Goal: Transaction & Acquisition: Obtain resource

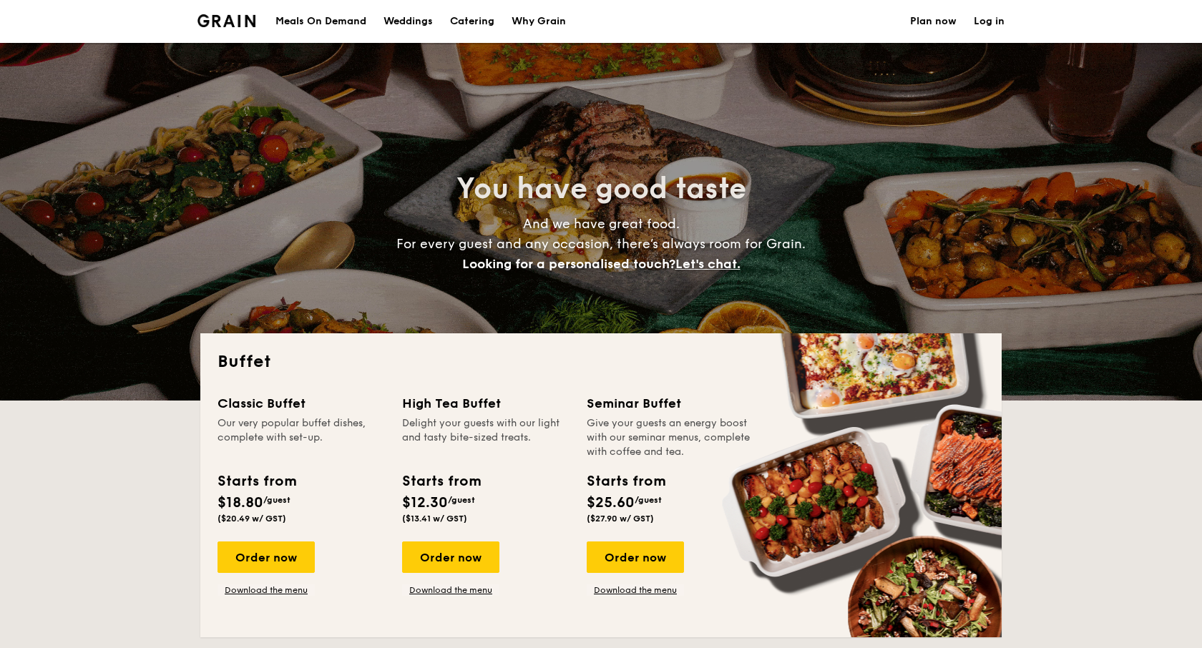
select select
click at [504, 15] on link "Why Grain" at bounding box center [539, 21] width 72 height 43
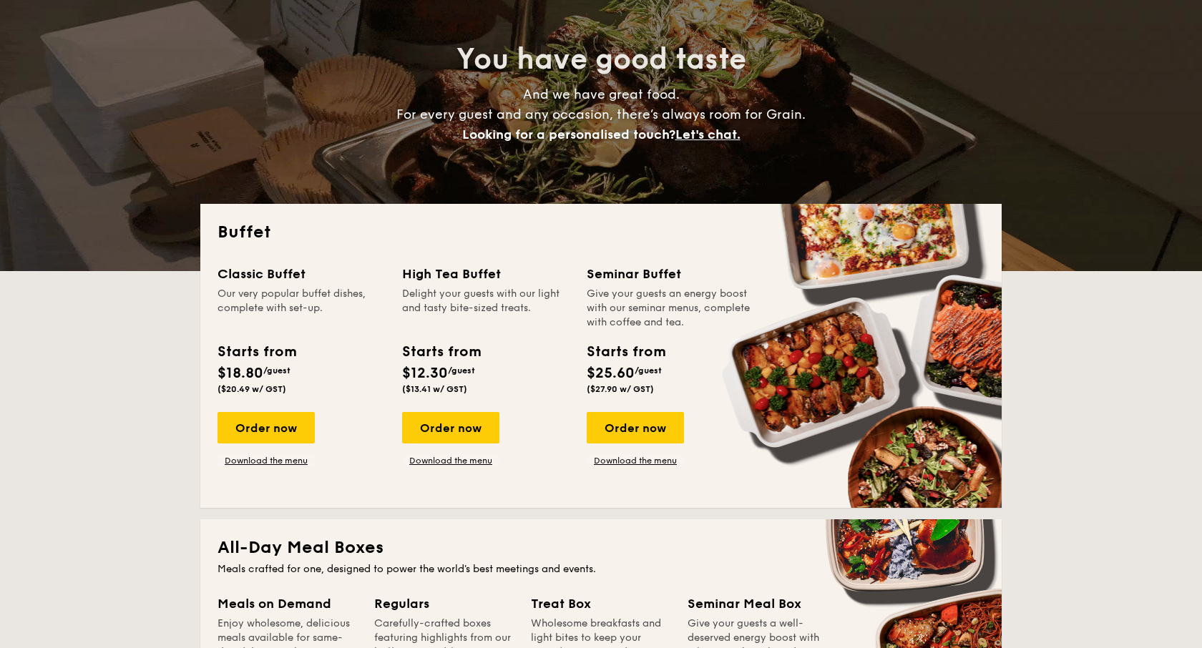
scroll to position [210, 0]
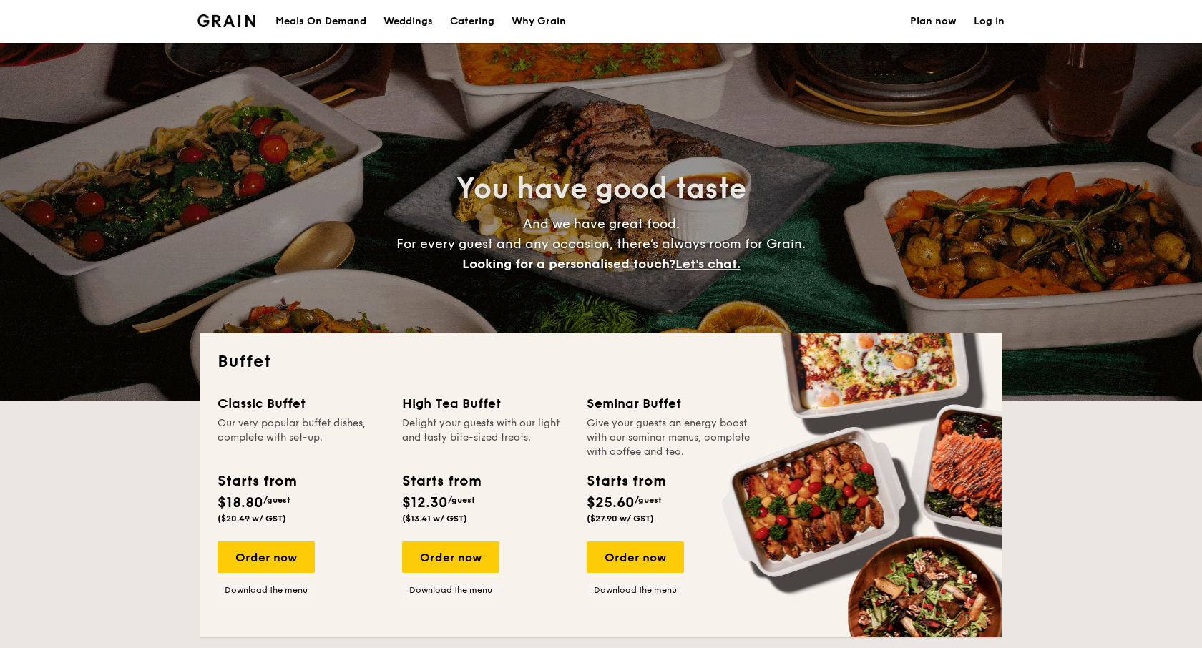
select select
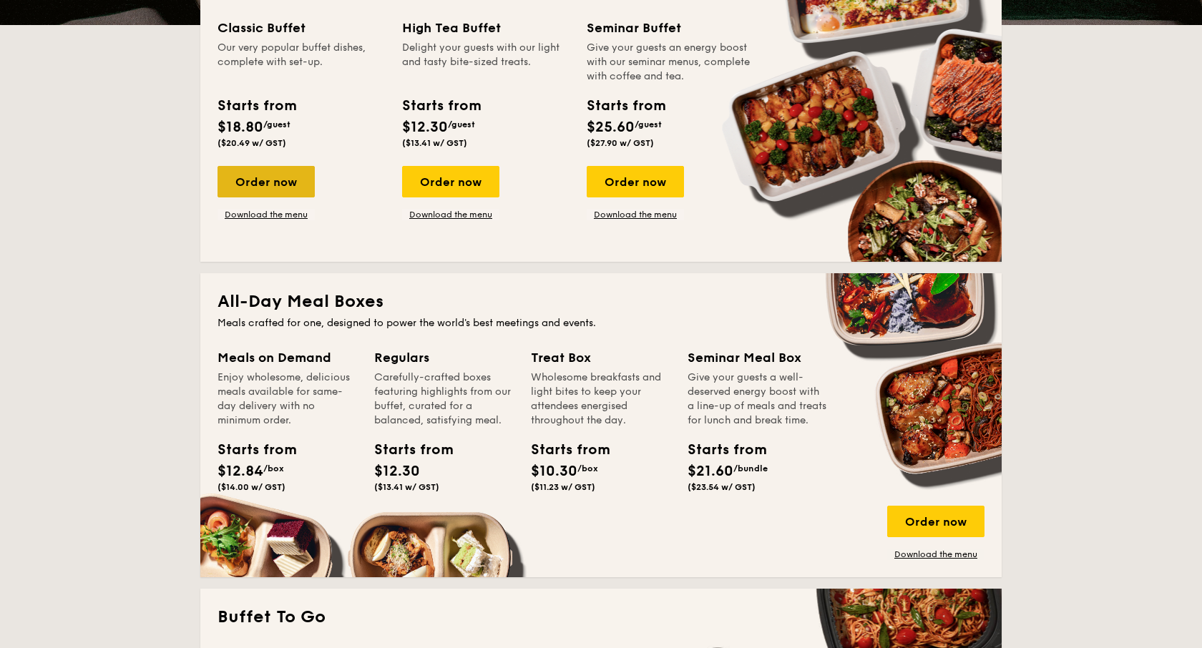
click at [289, 183] on div "Order now" at bounding box center [265, 181] width 97 height 31
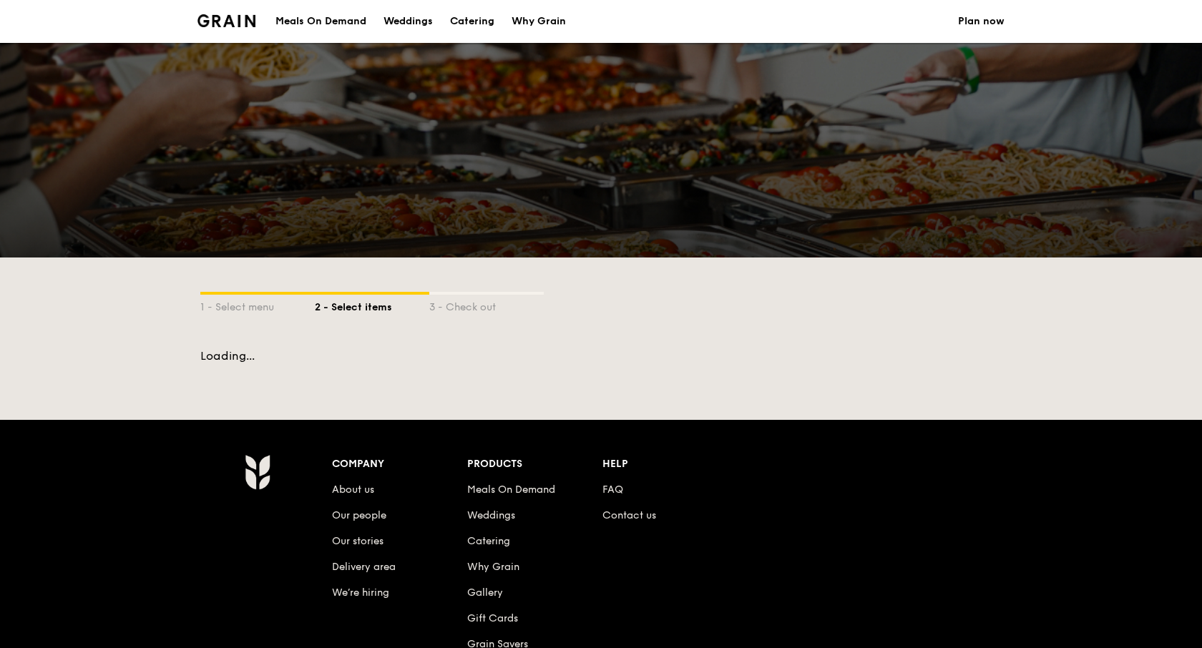
click at [283, 217] on div at bounding box center [601, 150] width 1202 height 215
select select
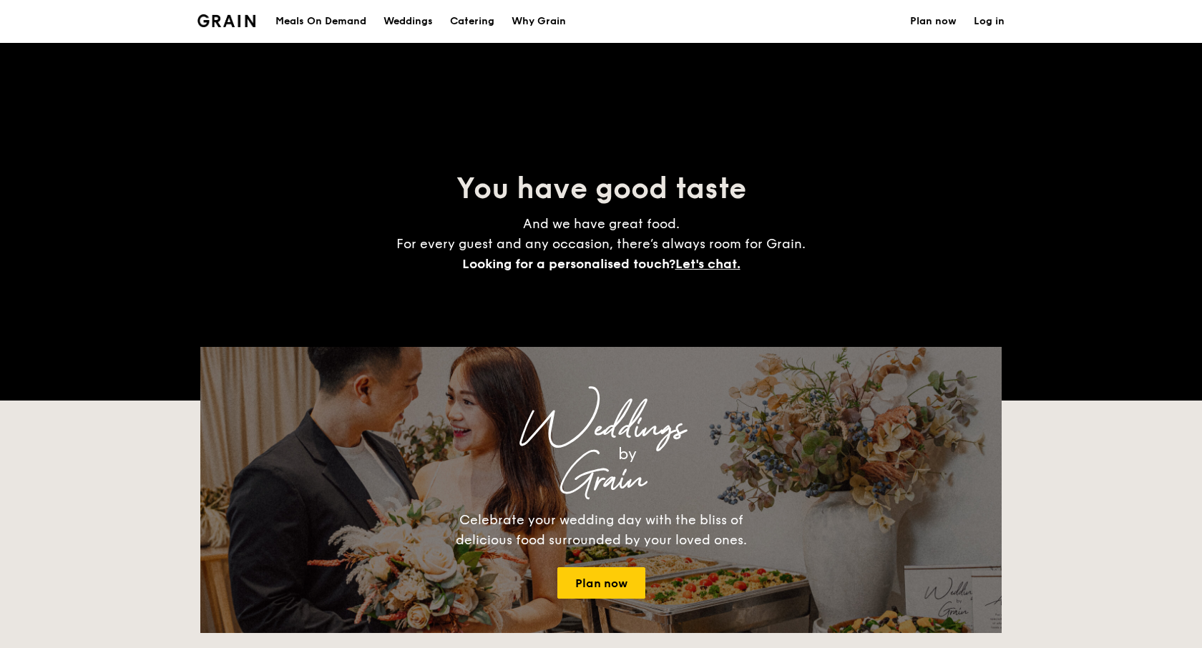
scroll to position [375, 0]
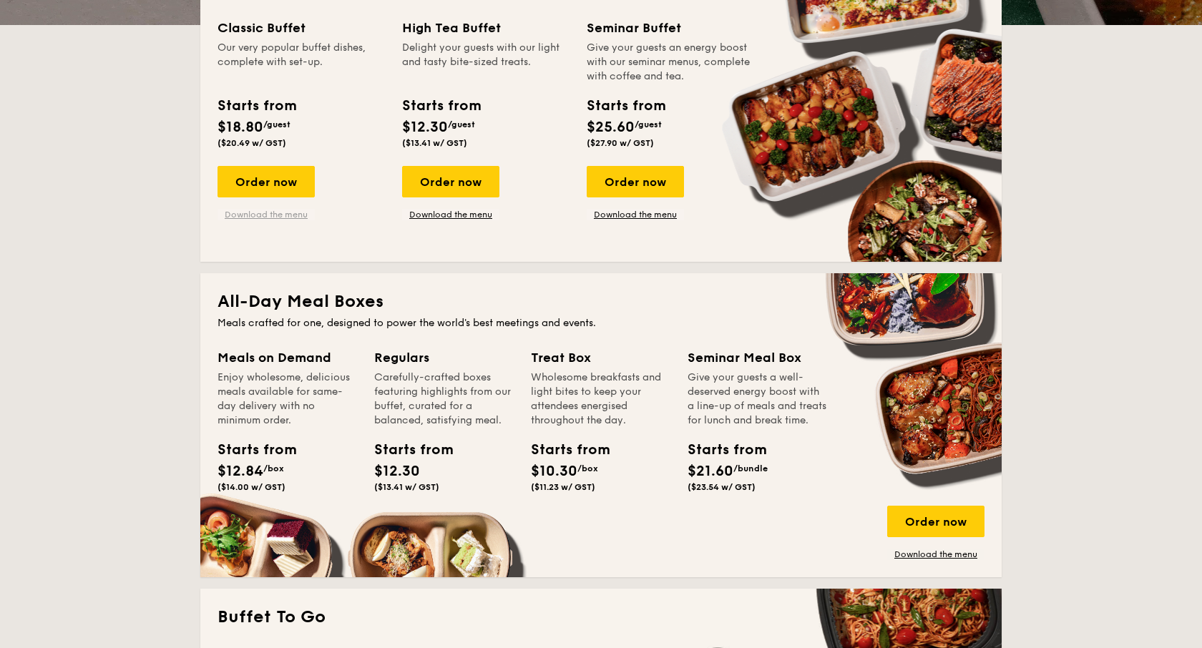
click at [261, 214] on link "Download the menu" at bounding box center [265, 214] width 97 height 11
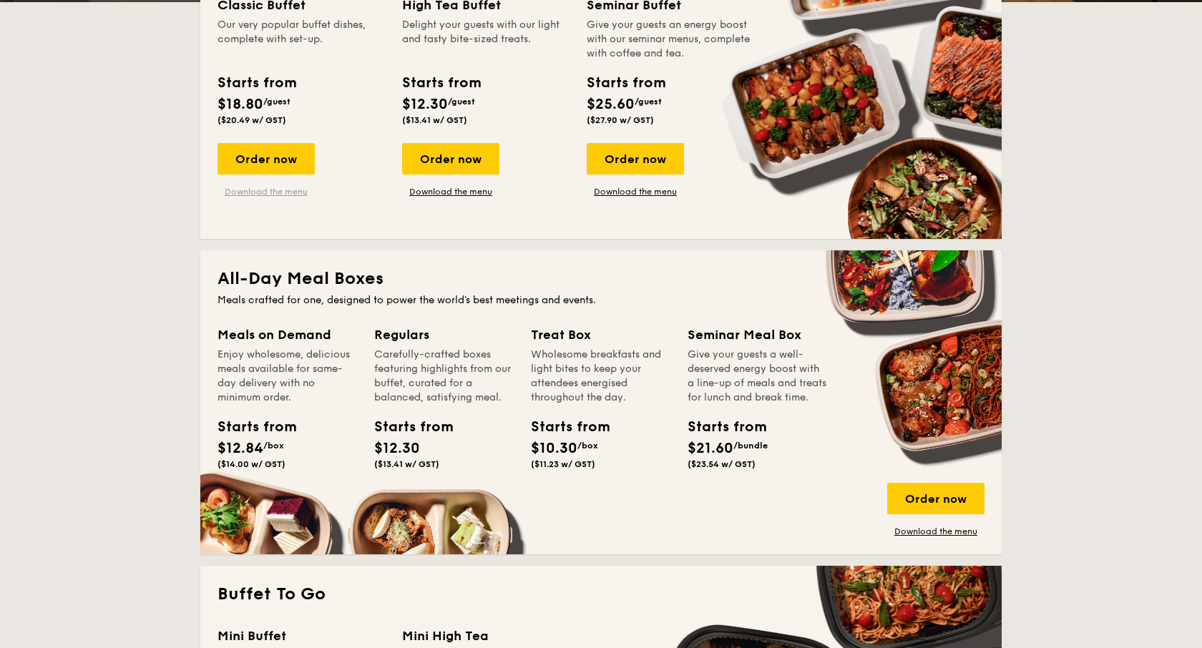
scroll to position [404, 0]
